Goal: Information Seeking & Learning: Learn about a topic

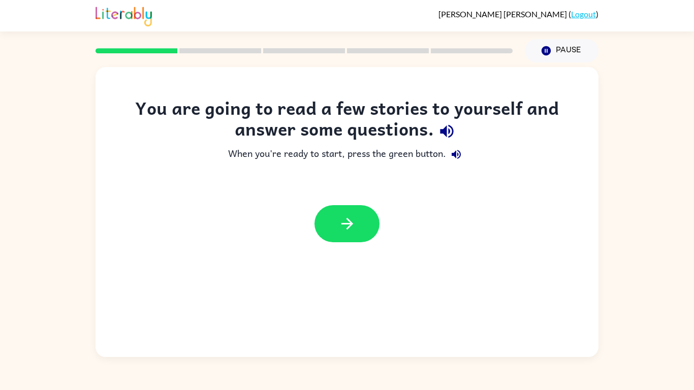
click at [441, 128] on icon "button" at bounding box center [447, 131] width 18 height 18
click at [347, 216] on icon "button" at bounding box center [347, 224] width 18 height 18
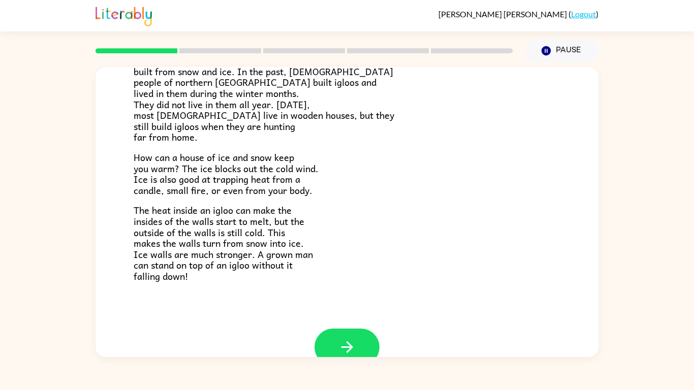
scroll to position [205, 0]
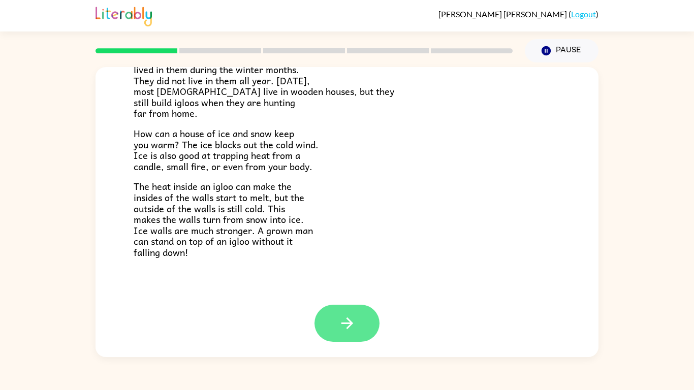
click at [361, 330] on button "button" at bounding box center [347, 323] width 65 height 37
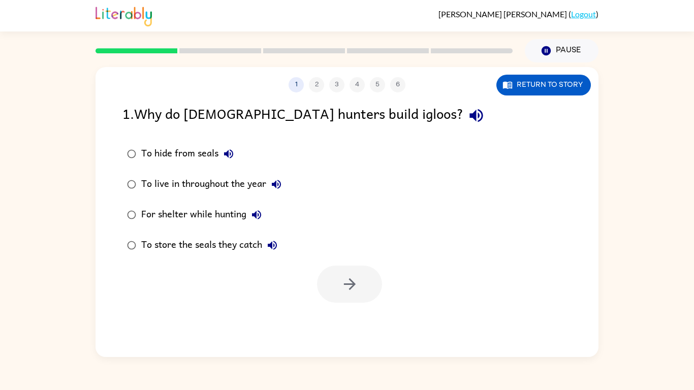
scroll to position [0, 0]
click at [467, 108] on icon "button" at bounding box center [476, 116] width 18 height 18
click at [231, 149] on icon "button" at bounding box center [229, 154] width 12 height 12
click at [273, 186] on icon "button" at bounding box center [276, 184] width 12 height 12
click at [255, 208] on button "For shelter while hunting" at bounding box center [256, 215] width 20 height 20
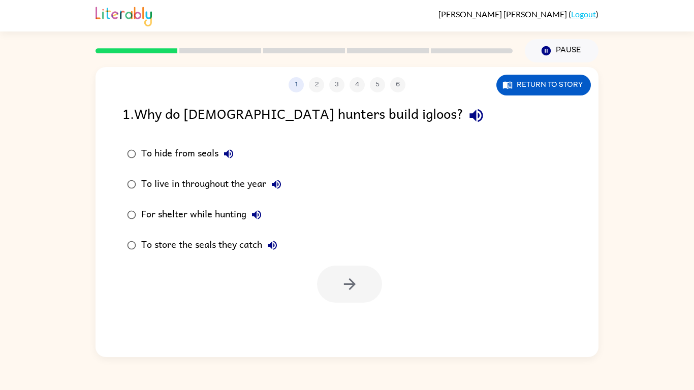
click at [279, 236] on div "To store the seals they catch" at bounding box center [211, 245] width 141 height 20
click at [267, 245] on icon "button" at bounding box center [272, 245] width 12 height 12
click at [279, 183] on icon "button" at bounding box center [276, 184] width 12 height 12
click at [247, 175] on div "To live in throughout the year" at bounding box center [213, 184] width 145 height 20
click at [336, 273] on button "button" at bounding box center [349, 284] width 65 height 37
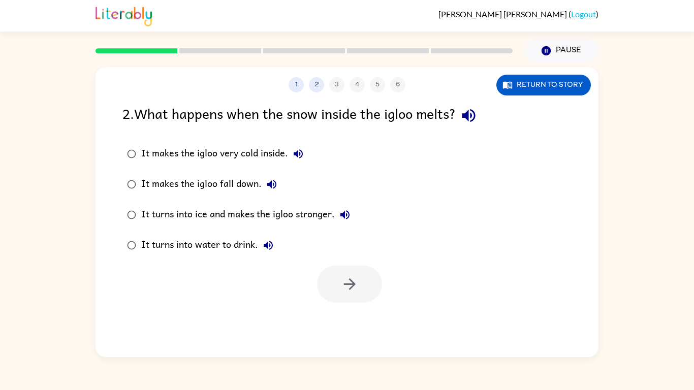
click at [474, 113] on icon "button" at bounding box center [469, 116] width 18 height 18
click at [297, 151] on icon "button" at bounding box center [298, 153] width 9 height 9
click at [268, 179] on icon "button" at bounding box center [272, 184] width 12 height 12
click at [341, 212] on icon "button" at bounding box center [345, 215] width 12 height 12
click at [294, 211] on div "It turns into ice and makes the igloo stronger." at bounding box center [248, 215] width 214 height 20
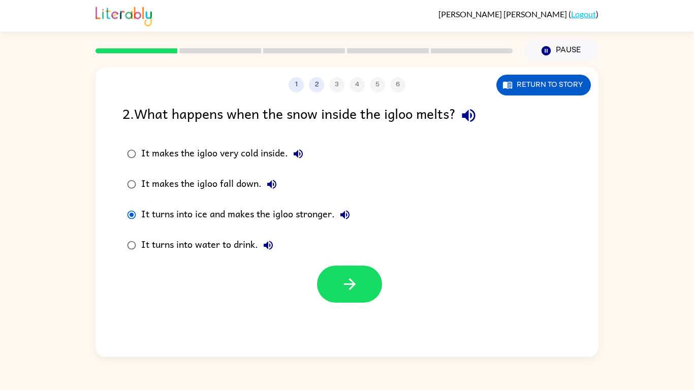
click at [270, 246] on icon "button" at bounding box center [268, 245] width 9 height 9
click at [335, 268] on button "button" at bounding box center [349, 284] width 65 height 37
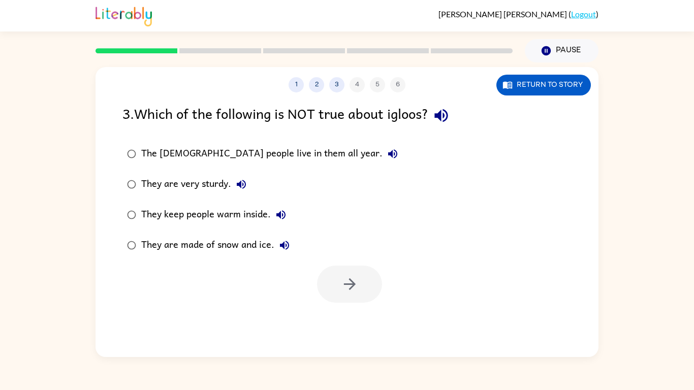
click at [335, 268] on div at bounding box center [349, 284] width 65 height 37
click at [447, 110] on icon "button" at bounding box center [441, 116] width 18 height 18
click at [387, 148] on icon "button" at bounding box center [393, 154] width 12 height 12
click at [241, 178] on icon "button" at bounding box center [241, 184] width 12 height 12
click at [288, 213] on button "They keep people warm inside." at bounding box center [281, 215] width 20 height 20
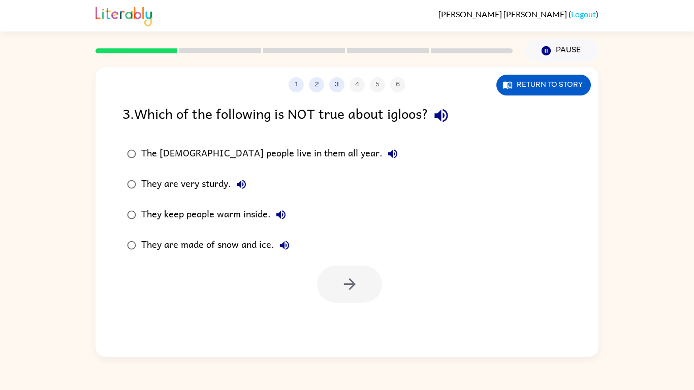
click at [291, 242] on button "They are made of snow and ice." at bounding box center [284, 245] width 20 height 20
click at [227, 184] on div "They are very sturdy." at bounding box center [196, 184] width 110 height 20
click at [350, 277] on icon "button" at bounding box center [350, 284] width 18 height 18
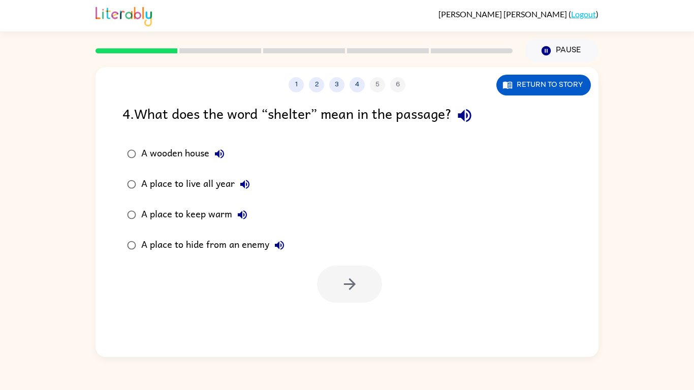
click at [462, 120] on icon "button" at bounding box center [465, 116] width 18 height 18
click at [220, 152] on icon "button" at bounding box center [219, 154] width 12 height 12
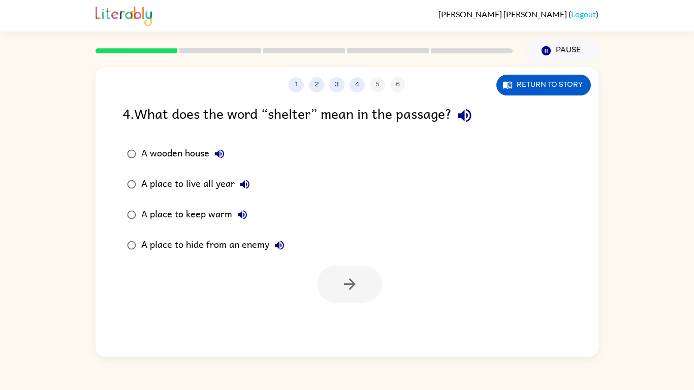
click at [220, 154] on icon "button" at bounding box center [219, 154] width 12 height 12
click at [219, 148] on icon "button" at bounding box center [219, 154] width 12 height 12
click at [227, 153] on button "A wooden house" at bounding box center [219, 154] width 20 height 20
click at [244, 178] on icon "button" at bounding box center [245, 184] width 12 height 12
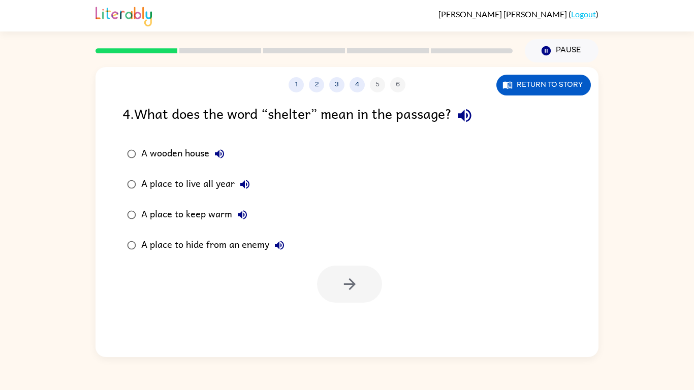
click at [243, 215] on icon "button" at bounding box center [242, 214] width 9 height 9
click at [284, 240] on icon "button" at bounding box center [279, 245] width 12 height 12
click at [227, 211] on div "A place to keep warm" at bounding box center [196, 215] width 111 height 20
click at [342, 274] on button "button" at bounding box center [349, 284] width 65 height 37
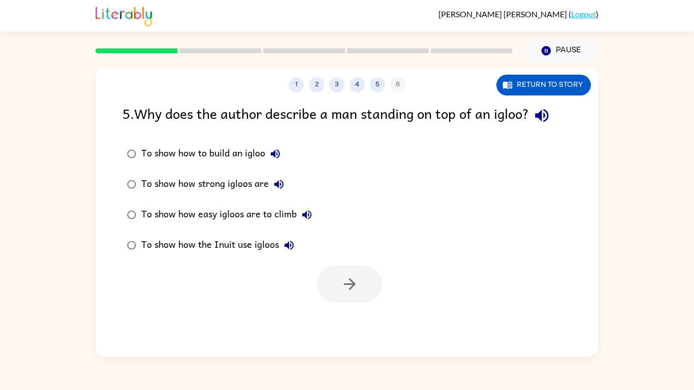
click at [548, 107] on icon "button" at bounding box center [542, 116] width 18 height 18
click at [275, 146] on button "To show how to build an igloo" at bounding box center [275, 154] width 20 height 20
click at [551, 111] on icon "button" at bounding box center [542, 116] width 18 height 18
click at [547, 112] on icon "button" at bounding box center [542, 116] width 18 height 18
click at [272, 149] on icon "button" at bounding box center [275, 154] width 12 height 12
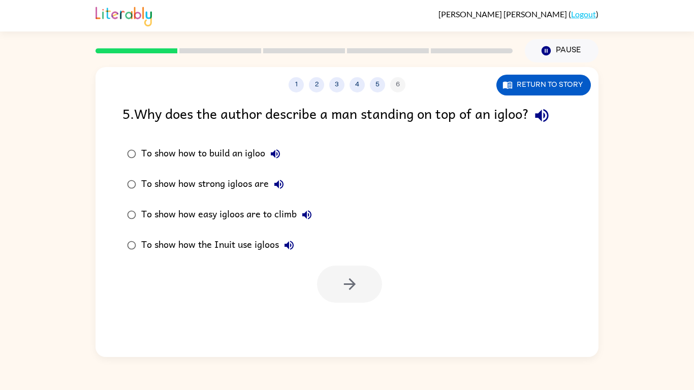
click at [285, 177] on button "To show how strong igloos are" at bounding box center [279, 184] width 20 height 20
click at [235, 175] on div "To show how strong igloos are" at bounding box center [215, 184] width 148 height 20
click at [346, 266] on button "button" at bounding box center [349, 284] width 65 height 37
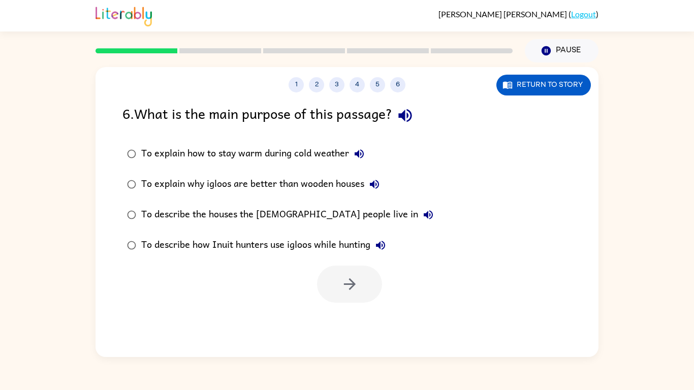
click at [407, 117] on icon "button" at bounding box center [404, 115] width 13 height 13
click at [365, 144] on div "To explain how to stay warm during cold weather" at bounding box center [255, 154] width 228 height 20
click at [364, 145] on button "To explain how to stay warm during cold weather" at bounding box center [359, 154] width 20 height 20
click at [377, 178] on icon "button" at bounding box center [374, 184] width 12 height 12
click at [418, 205] on button "To describe the houses the [DEMOGRAPHIC_DATA] people live in" at bounding box center [428, 215] width 20 height 20
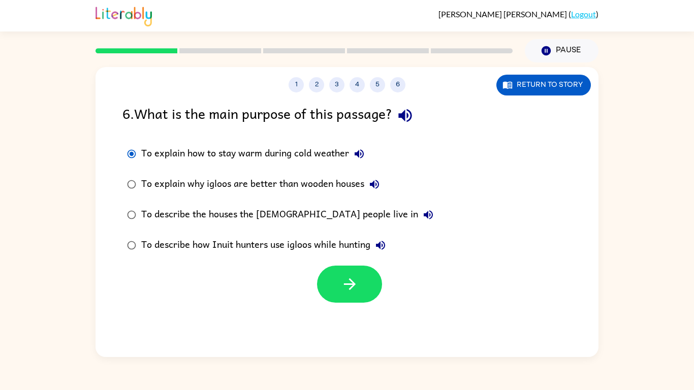
click at [386, 240] on icon "button" at bounding box center [381, 245] width 12 height 12
click at [331, 241] on div "To describe how Inuit hunters use igloos while hunting" at bounding box center [265, 245] width 249 height 20
click at [347, 271] on button "button" at bounding box center [349, 284] width 65 height 37
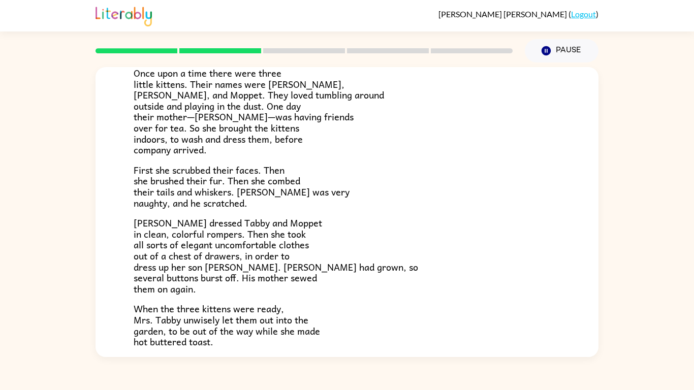
scroll to position [172, 0]
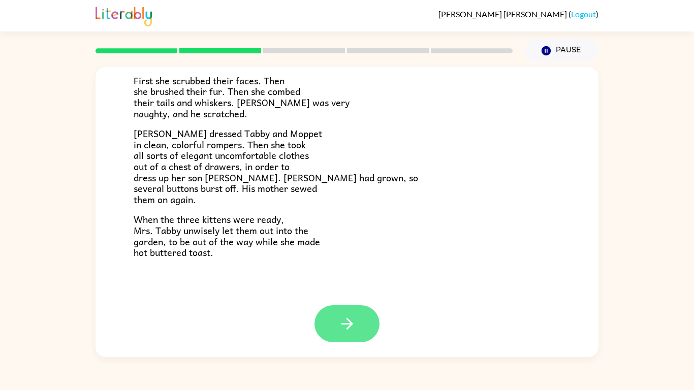
click at [343, 315] on icon "button" at bounding box center [347, 324] width 18 height 18
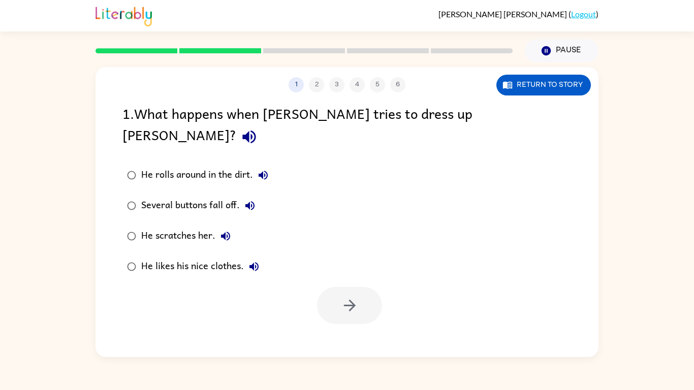
scroll to position [0, 0]
click at [258, 128] on icon "button" at bounding box center [249, 137] width 18 height 18
click at [267, 169] on icon "button" at bounding box center [263, 175] width 12 height 12
click at [251, 200] on icon "button" at bounding box center [250, 206] width 12 height 12
click at [224, 230] on icon "button" at bounding box center [226, 236] width 12 height 12
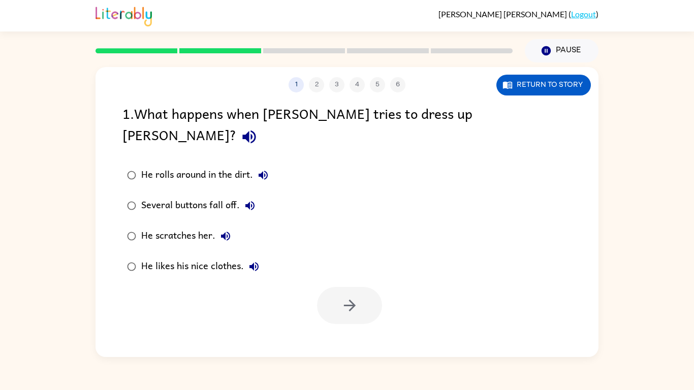
click at [258, 262] on icon "button" at bounding box center [253, 266] width 9 height 9
click at [211, 257] on div "He likes his nice clothes." at bounding box center [202, 267] width 123 height 20
click at [331, 293] on button "button" at bounding box center [349, 305] width 65 height 37
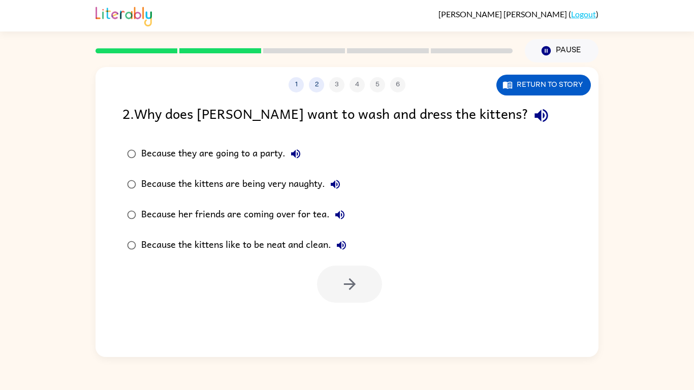
click at [546, 119] on div "2 . Why does [PERSON_NAME] want to wash and dress the kittens?" at bounding box center [346, 116] width 449 height 26
click at [535, 116] on icon "button" at bounding box center [541, 115] width 13 height 13
click at [298, 149] on icon "button" at bounding box center [296, 154] width 12 height 12
click at [331, 173] on label "Because the kittens are being very naughty." at bounding box center [237, 184] width 240 height 30
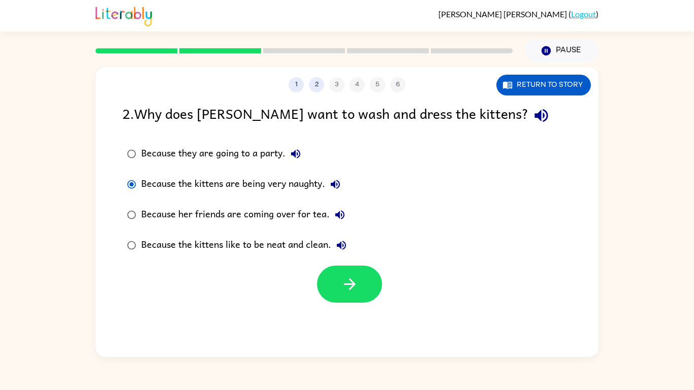
click at [334, 174] on button "Because the kittens are being very naughty." at bounding box center [335, 184] width 20 height 20
click at [341, 217] on icon "button" at bounding box center [340, 215] width 12 height 12
click at [344, 246] on icon "button" at bounding box center [341, 245] width 9 height 9
click at [290, 239] on div "Because the kittens like to be neat and clean." at bounding box center [246, 245] width 210 height 20
click at [353, 270] on button "button" at bounding box center [349, 284] width 65 height 37
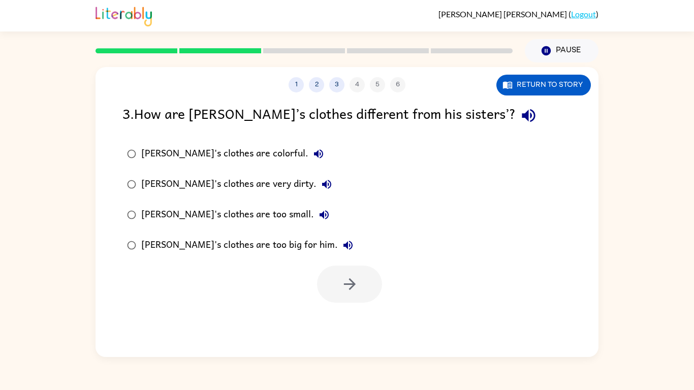
click at [520, 109] on icon "button" at bounding box center [529, 116] width 18 height 18
click at [308, 148] on button "[PERSON_NAME]'s clothes are colorful." at bounding box center [318, 154] width 20 height 20
click at [321, 186] on icon "button" at bounding box center [327, 184] width 12 height 12
click at [320, 212] on icon "button" at bounding box center [324, 214] width 9 height 9
click at [338, 238] on button "[PERSON_NAME]'s clothes are too big for him." at bounding box center [348, 245] width 20 height 20
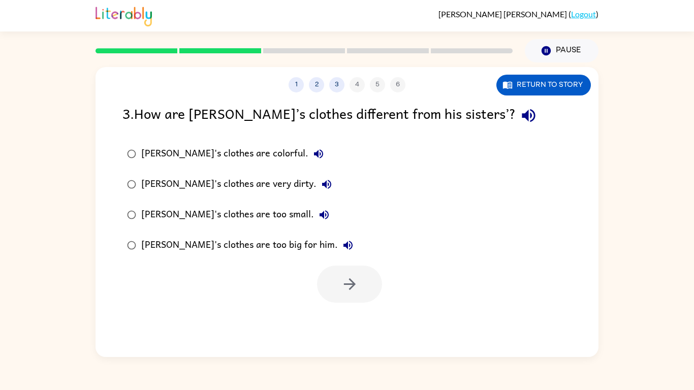
click at [243, 144] on div "[PERSON_NAME]'s clothes are colorful." at bounding box center [235, 154] width 188 height 20
click at [341, 269] on button "button" at bounding box center [349, 284] width 65 height 37
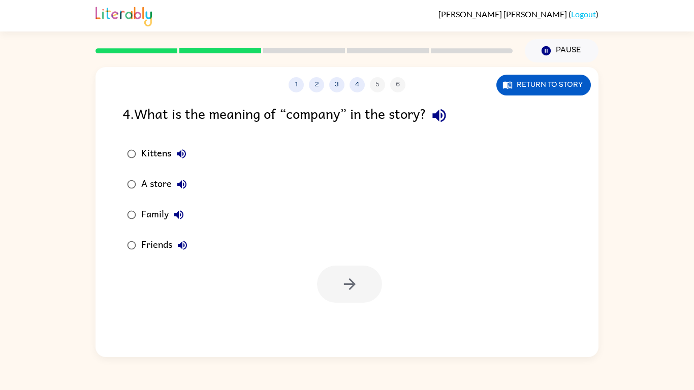
click at [341, 269] on div at bounding box center [349, 284] width 65 height 37
click at [447, 112] on icon "button" at bounding box center [439, 116] width 18 height 18
click at [185, 153] on icon "button" at bounding box center [181, 154] width 12 height 12
click at [163, 155] on div "Kittens" at bounding box center [166, 154] width 50 height 20
click at [163, 220] on div "Family" at bounding box center [165, 215] width 48 height 20
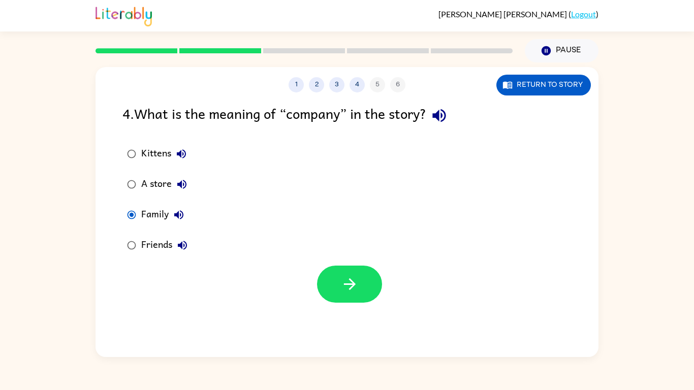
click at [170, 219] on button "Family" at bounding box center [179, 215] width 20 height 20
click at [341, 266] on button "button" at bounding box center [349, 284] width 65 height 37
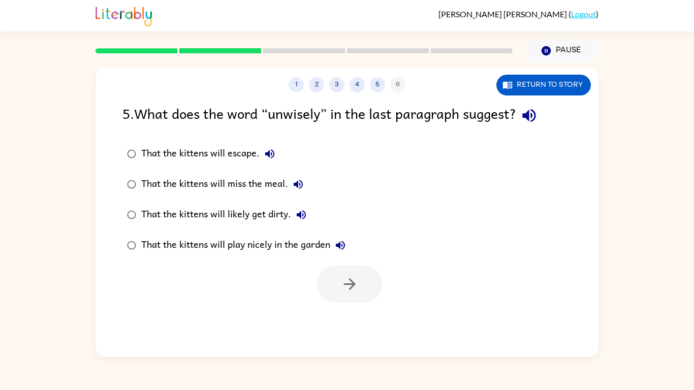
click at [535, 107] on icon "button" at bounding box center [529, 116] width 18 height 18
click at [267, 148] on icon "button" at bounding box center [270, 154] width 12 height 12
click at [297, 179] on icon "button" at bounding box center [298, 184] width 12 height 12
click at [303, 208] on button "That the kittens will likely get dirty." at bounding box center [301, 215] width 20 height 20
click at [351, 241] on button "That the kittens will play nicely in the garden" at bounding box center [340, 245] width 20 height 20
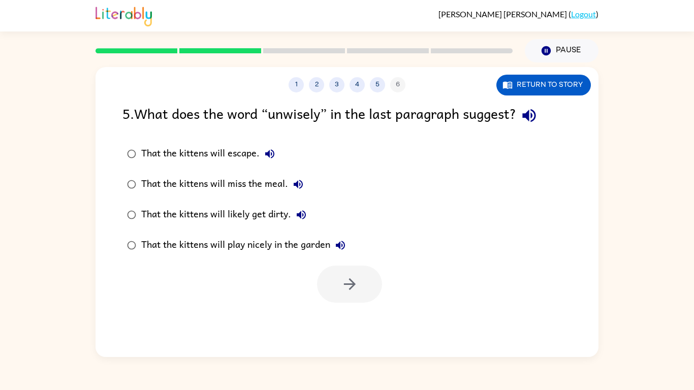
click at [274, 216] on div "That the kittens will likely get dirty." at bounding box center [226, 215] width 170 height 20
click at [348, 274] on button "button" at bounding box center [349, 284] width 65 height 37
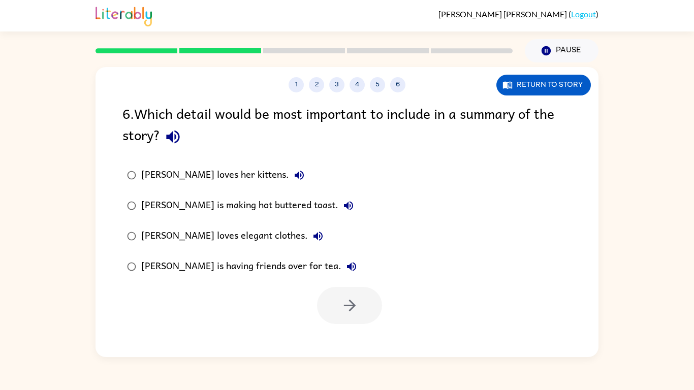
click at [171, 132] on icon "button" at bounding box center [173, 137] width 18 height 18
click at [293, 170] on icon "button" at bounding box center [299, 175] width 12 height 12
click at [330, 196] on div "[PERSON_NAME] is making hot buttered toast." at bounding box center [249, 206] width 217 height 20
click at [258, 179] on div "[PERSON_NAME] loves her kittens." at bounding box center [225, 175] width 168 height 20
click at [357, 300] on icon "button" at bounding box center [350, 306] width 18 height 18
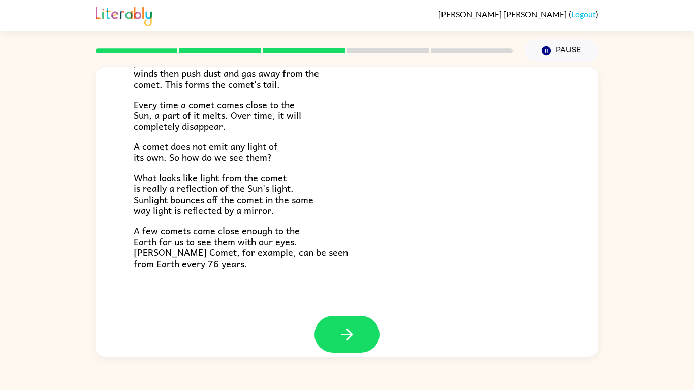
scroll to position [211, 0]
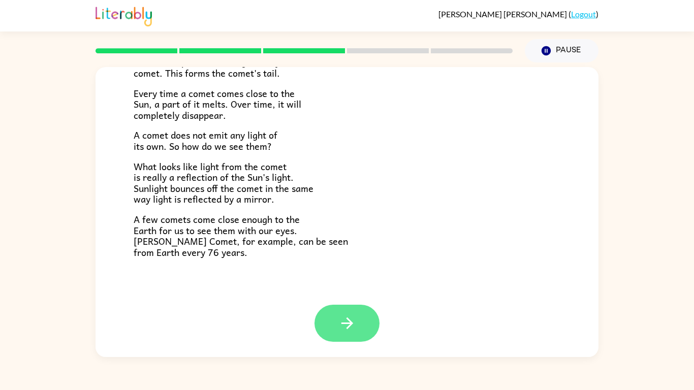
click at [341, 326] on icon "button" at bounding box center [347, 324] width 18 height 18
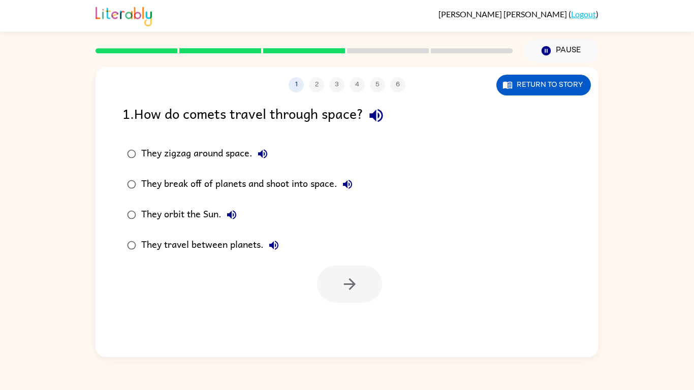
scroll to position [0, 0]
click at [385, 115] on icon "button" at bounding box center [376, 116] width 18 height 18
click at [262, 145] on button "They zigzag around space." at bounding box center [263, 154] width 20 height 20
click at [354, 181] on icon "button" at bounding box center [347, 184] width 12 height 12
click at [238, 213] on icon "button" at bounding box center [232, 215] width 12 height 12
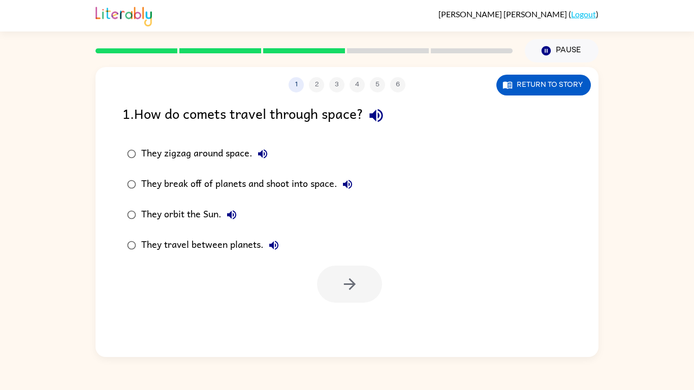
click at [189, 209] on div "They orbit the Sun." at bounding box center [191, 215] width 101 height 20
click at [272, 253] on button "They travel between planets." at bounding box center [274, 245] width 20 height 20
click at [240, 249] on div "They travel between planets." at bounding box center [212, 245] width 143 height 20
click at [341, 275] on icon "button" at bounding box center [350, 284] width 18 height 18
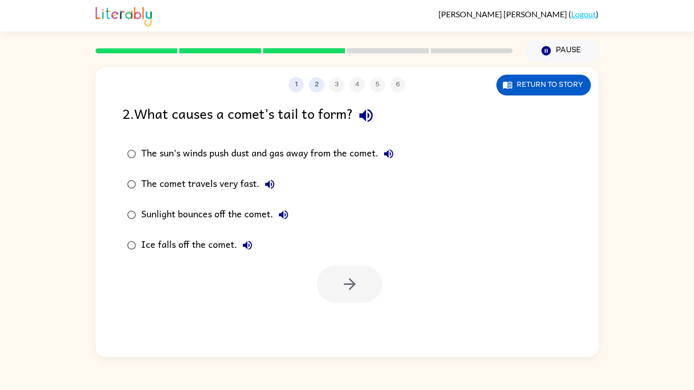
click at [373, 118] on icon "button" at bounding box center [366, 116] width 18 height 18
click at [391, 146] on button "The sun’s winds push dust and gas away from the comet." at bounding box center [389, 154] width 20 height 20
click at [355, 155] on div "The sun’s winds push dust and gas away from the comet." at bounding box center [270, 154] width 258 height 20
click at [335, 268] on button "button" at bounding box center [349, 284] width 65 height 37
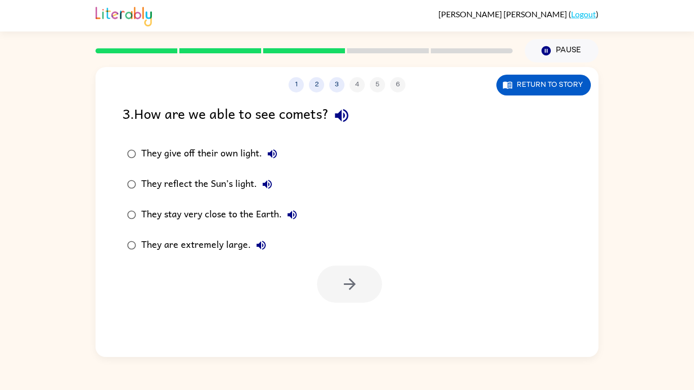
click at [342, 115] on icon "button" at bounding box center [341, 115] width 13 height 13
click at [272, 152] on icon "button" at bounding box center [272, 154] width 12 height 12
click at [275, 179] on button "They reflect the Sun’s light." at bounding box center [267, 184] width 20 height 20
click at [298, 207] on button "They stay very close to the Earth." at bounding box center [292, 215] width 20 height 20
click at [258, 238] on button "They are extremely large." at bounding box center [261, 245] width 20 height 20
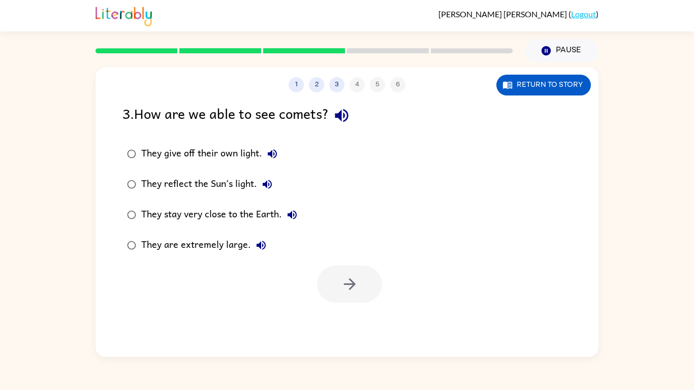
click at [245, 150] on div "They give off their own light." at bounding box center [211, 154] width 141 height 20
click at [339, 275] on button "button" at bounding box center [349, 284] width 65 height 37
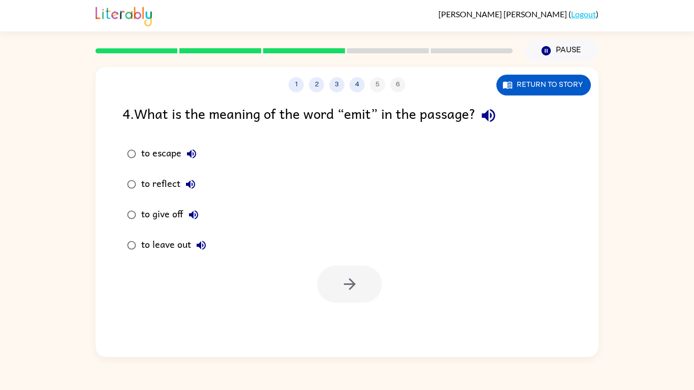
click at [485, 151] on div "to escape to reflect to give off to leave out" at bounding box center [360, 200] width 476 height 122
click at [485, 120] on icon "button" at bounding box center [489, 116] width 18 height 18
click at [192, 149] on icon "button" at bounding box center [191, 154] width 12 height 12
click at [193, 182] on icon "button" at bounding box center [190, 184] width 9 height 9
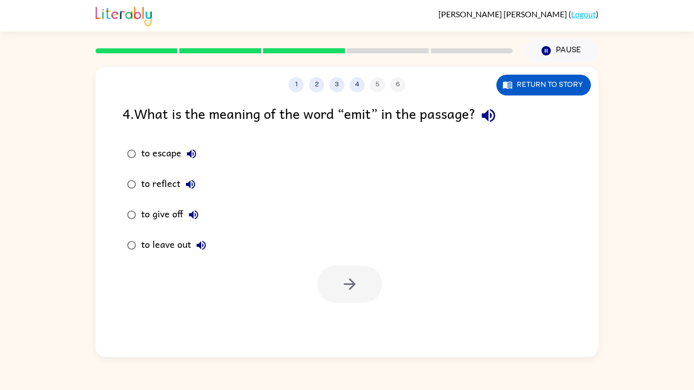
click at [195, 207] on button "to give off" at bounding box center [193, 215] width 20 height 20
click at [197, 239] on icon "button" at bounding box center [201, 245] width 12 height 12
click at [168, 162] on div "to escape" at bounding box center [171, 154] width 60 height 20
click at [171, 190] on div "to reflect" at bounding box center [170, 184] width 59 height 20
click at [331, 277] on button "button" at bounding box center [349, 284] width 65 height 37
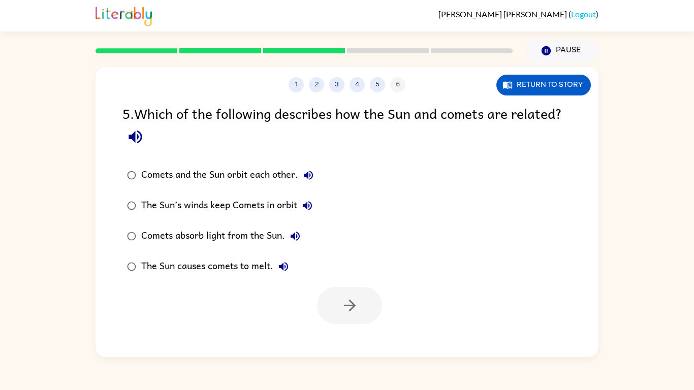
click at [131, 139] on icon "button" at bounding box center [135, 137] width 13 height 13
click at [312, 170] on icon "button" at bounding box center [308, 175] width 12 height 12
click at [317, 200] on div "The Sun’s winds keep Comets in orbit" at bounding box center [229, 206] width 176 height 20
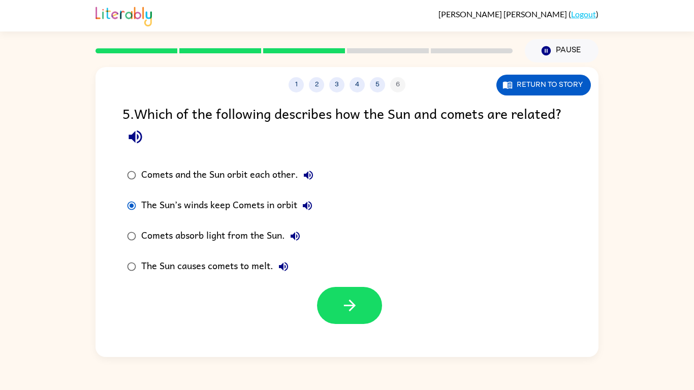
click at [311, 200] on icon "button" at bounding box center [307, 206] width 12 height 12
click at [297, 235] on icon "button" at bounding box center [295, 236] width 12 height 12
click at [285, 266] on icon "button" at bounding box center [283, 267] width 12 height 12
click at [262, 264] on div "The Sun causes comets to melt." at bounding box center [217, 267] width 152 height 20
click at [301, 206] on button "The Sun’s winds keep Comets in orbit" at bounding box center [307, 206] width 20 height 20
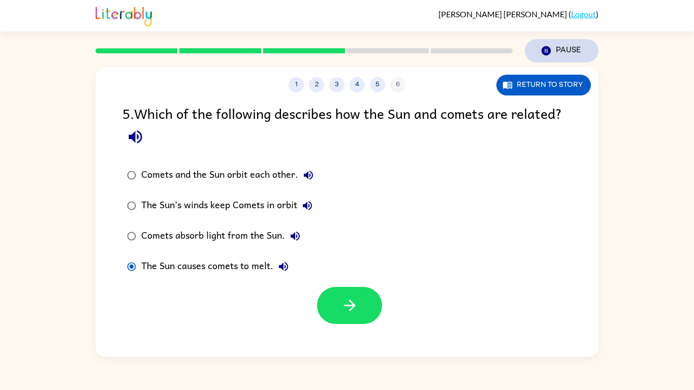
click at [552, 51] on button "Pause Pause" at bounding box center [562, 50] width 74 height 23
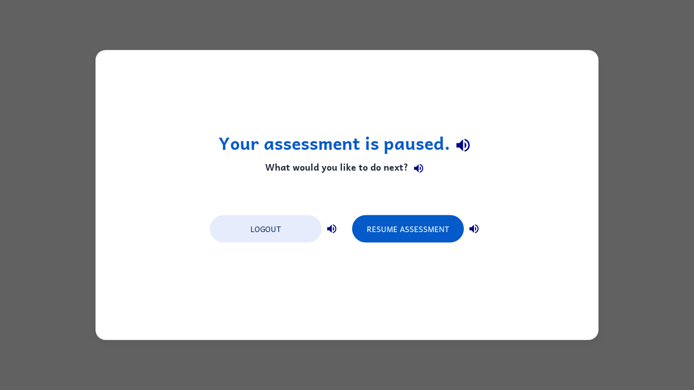
click at [552, 51] on div "Your assessment is paused. What would you like to do next? Logout Resume Assess…" at bounding box center [347, 195] width 503 height 290
click at [244, 230] on button "Logout" at bounding box center [266, 228] width 112 height 27
